Goal: Find specific page/section: Find specific page/section

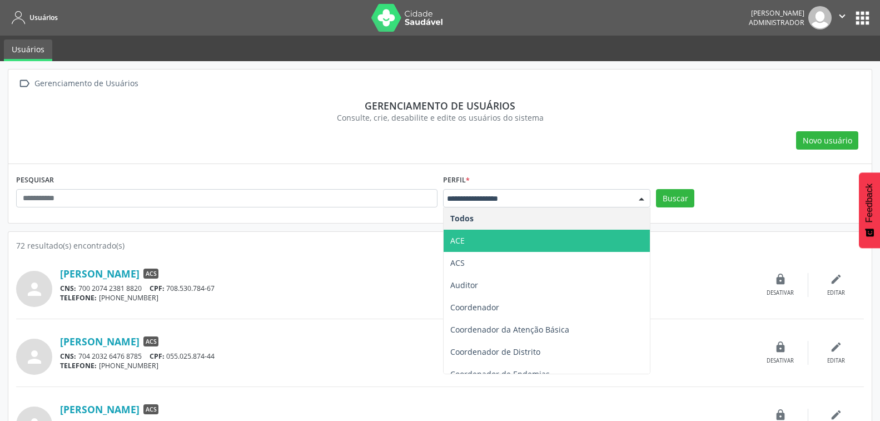
click at [494, 239] on span "ACE" at bounding box center [546, 240] width 207 height 22
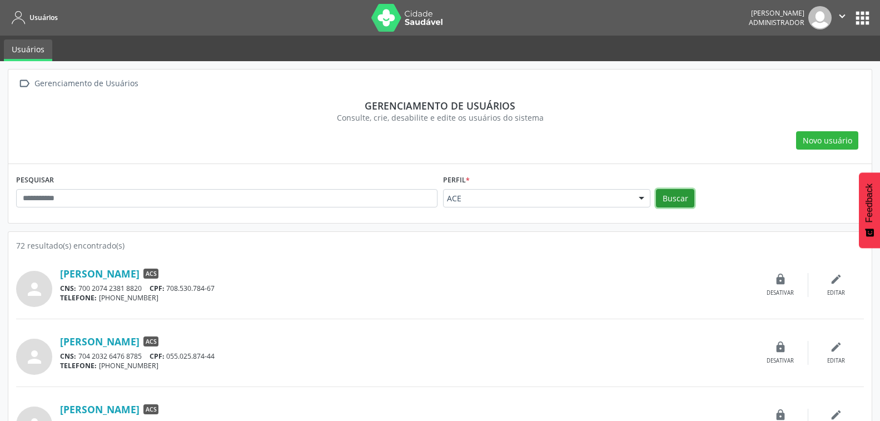
click at [667, 199] on button "Buscar" at bounding box center [675, 198] width 38 height 19
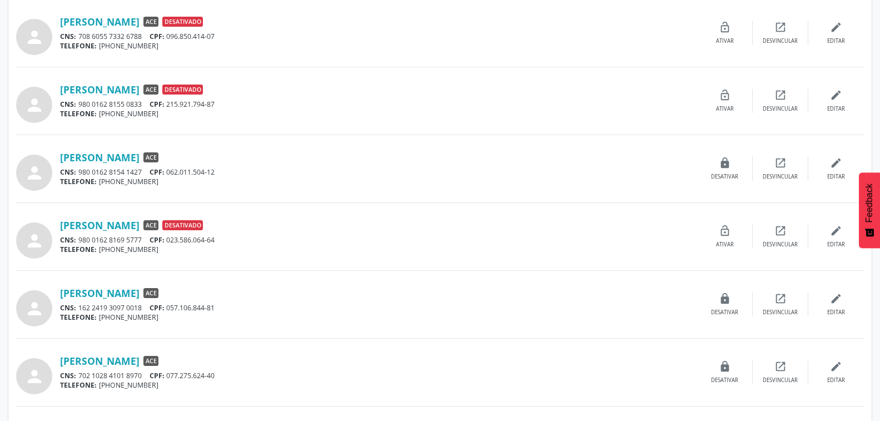
scroll to position [252, 0]
click at [139, 159] on link "[PERSON_NAME]" at bounding box center [99, 157] width 79 height 12
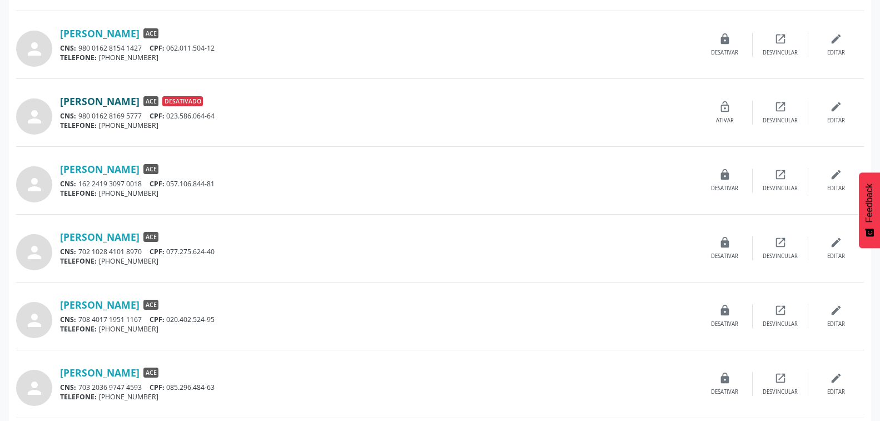
scroll to position [378, 0]
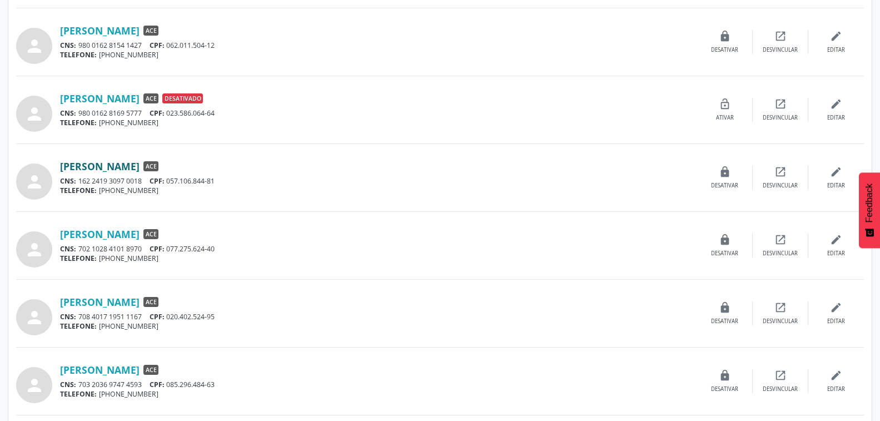
click at [139, 167] on link "[PERSON_NAME]" at bounding box center [99, 166] width 79 height 12
click at [128, 302] on link "[PERSON_NAME]" at bounding box center [99, 302] width 79 height 12
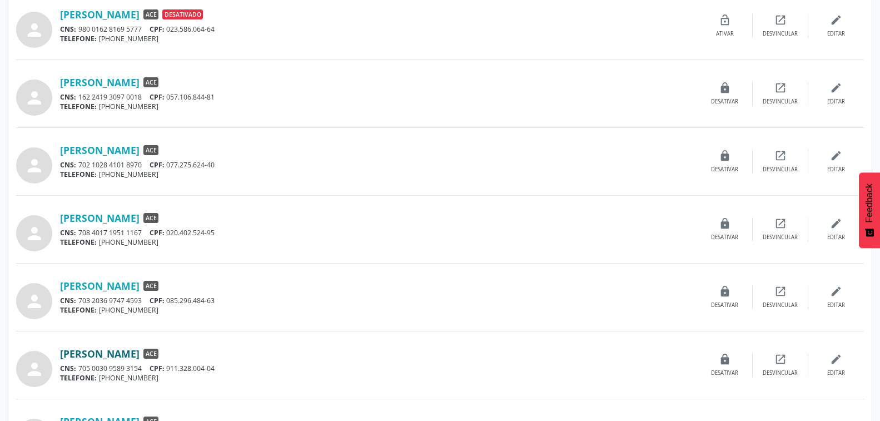
scroll to position [512, 0]
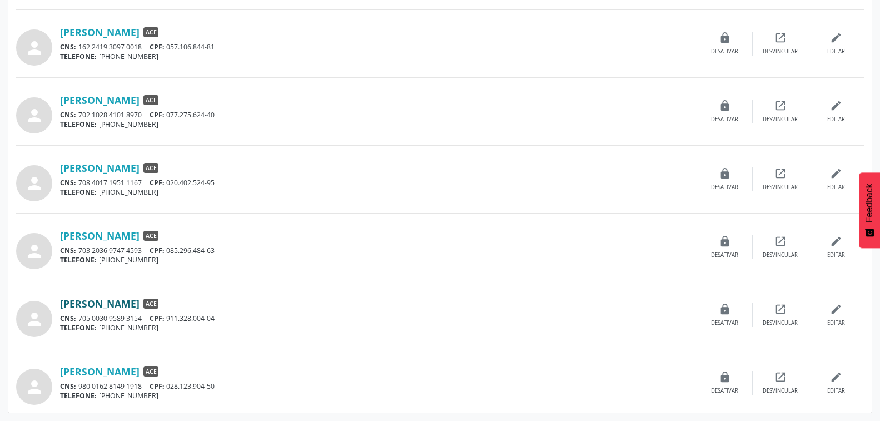
click at [139, 303] on link "[PERSON_NAME]" at bounding box center [99, 303] width 79 height 12
click at [133, 373] on link "[PERSON_NAME]" at bounding box center [99, 371] width 79 height 12
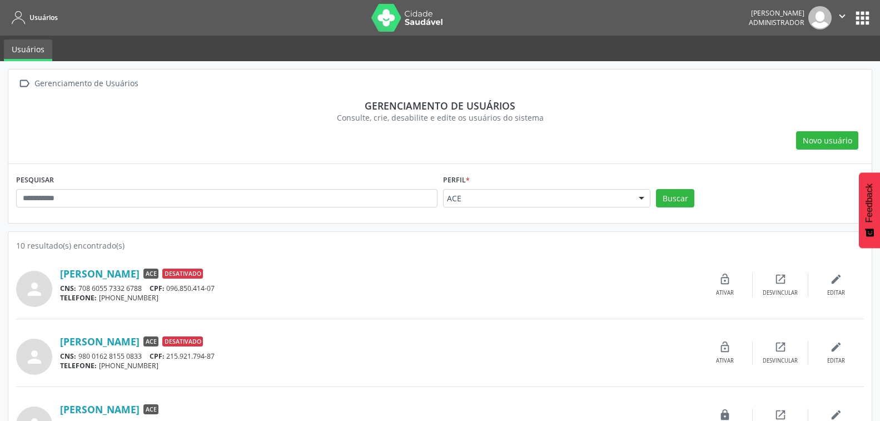
scroll to position [0, 0]
click at [841, 18] on icon "" at bounding box center [842, 16] width 12 height 12
click at [810, 70] on link "Sair" at bounding box center [813, 68] width 77 height 16
